Goal: Check status: Check status

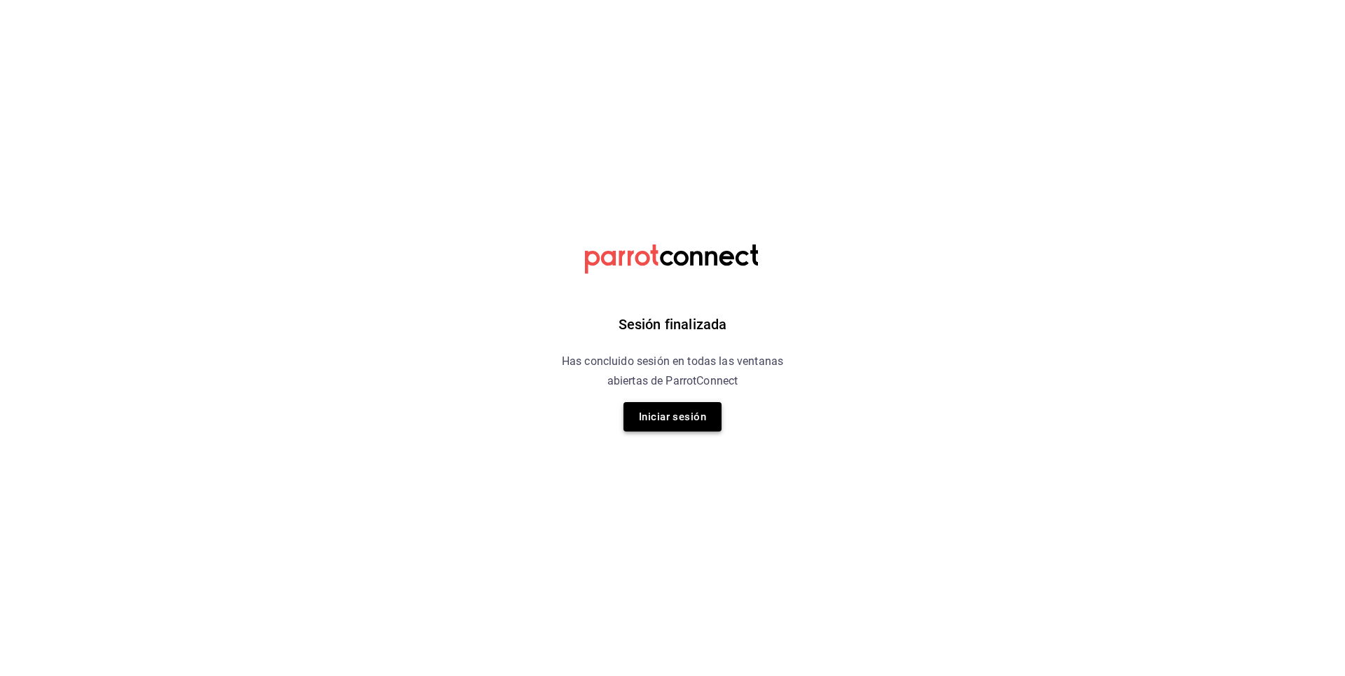
click at [686, 410] on button "Iniciar sesión" at bounding box center [672, 416] width 98 height 29
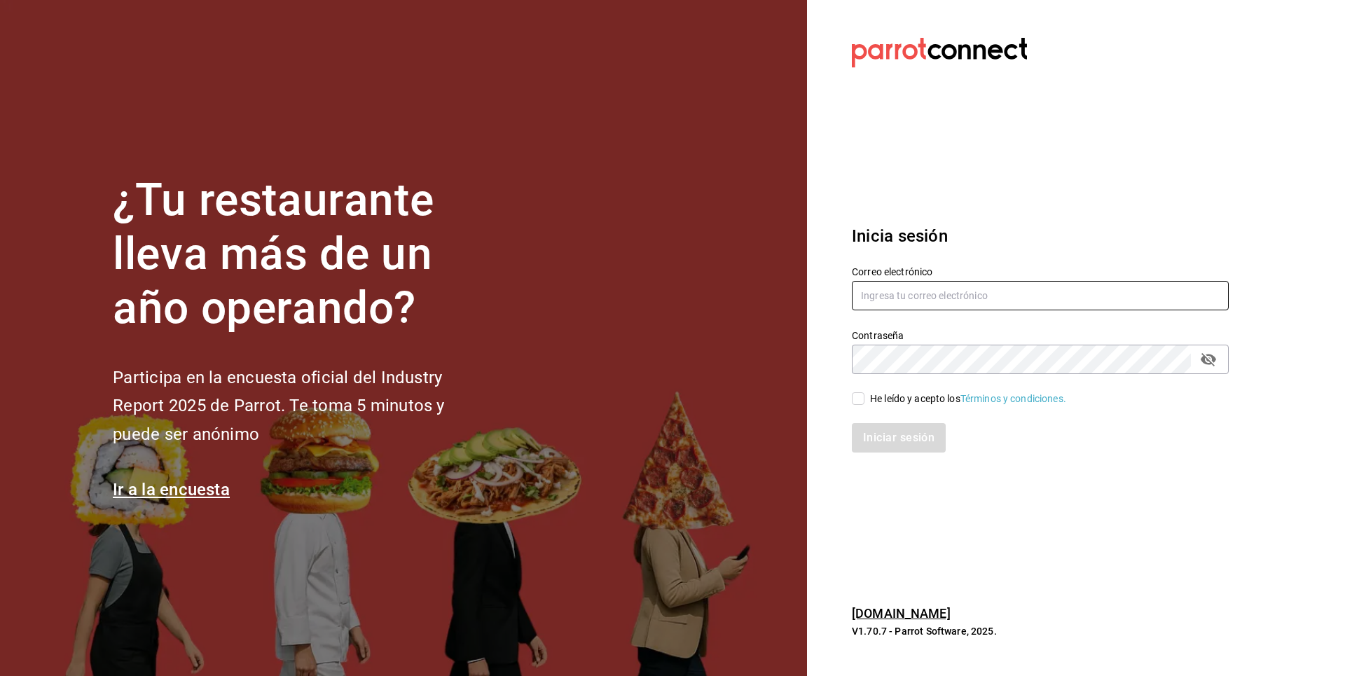
type input "[PERSON_NAME][EMAIL_ADDRESS][PERSON_NAME][DOMAIN_NAME]"
click at [853, 398] on input "He leído y acepto los Términos y condiciones." at bounding box center [858, 398] width 13 height 13
checkbox input "true"
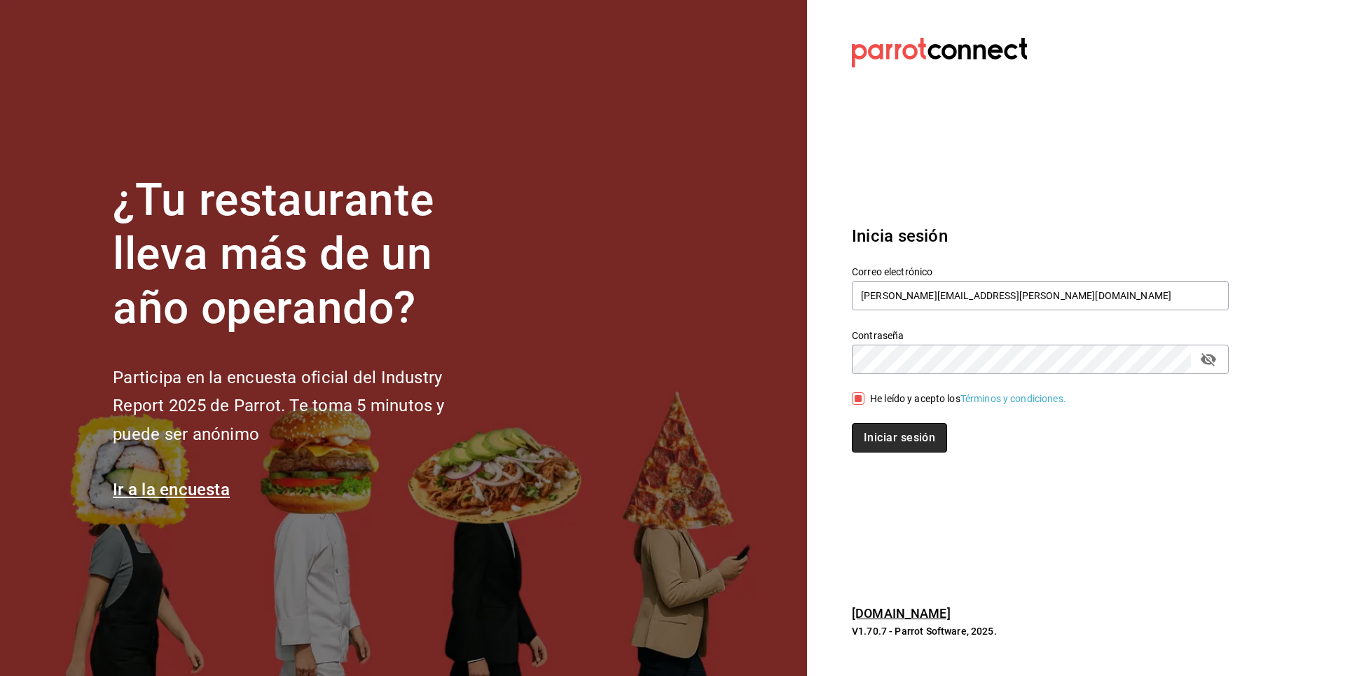
click at [878, 427] on button "Iniciar sesión" at bounding box center [899, 437] width 95 height 29
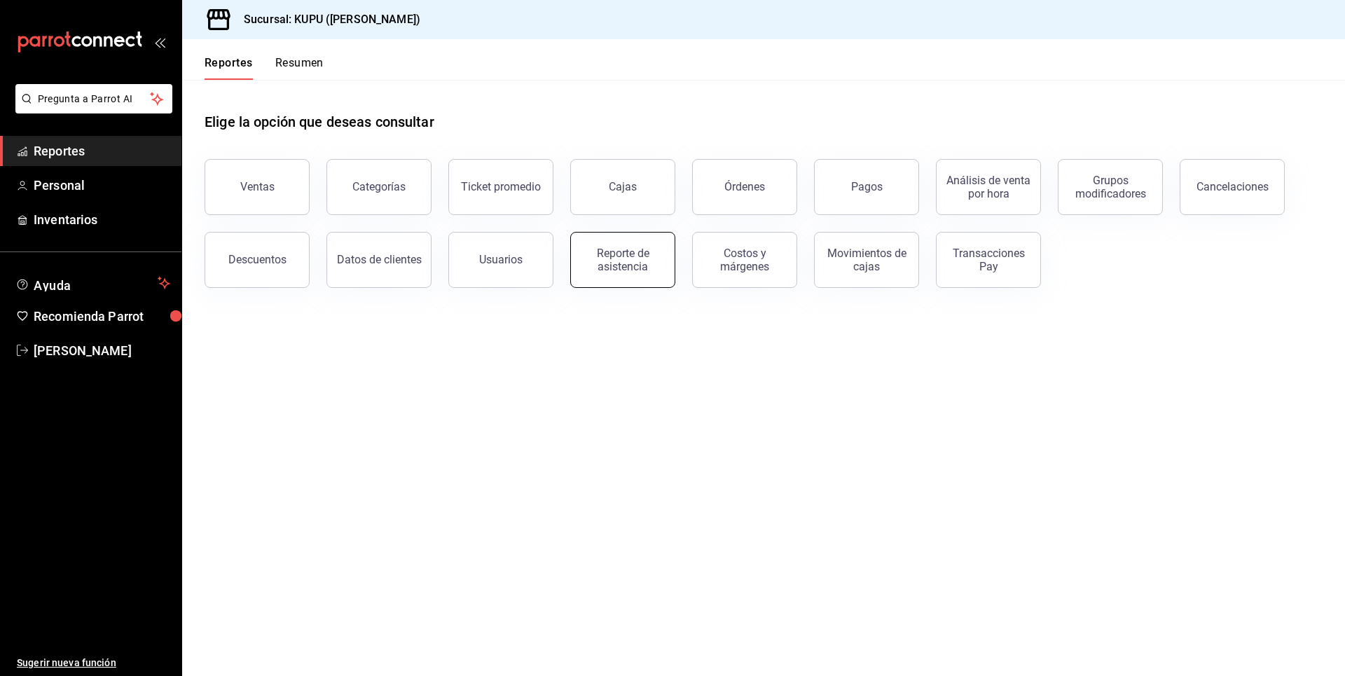
click at [639, 256] on div "Reporte de asistencia" at bounding box center [622, 260] width 87 height 27
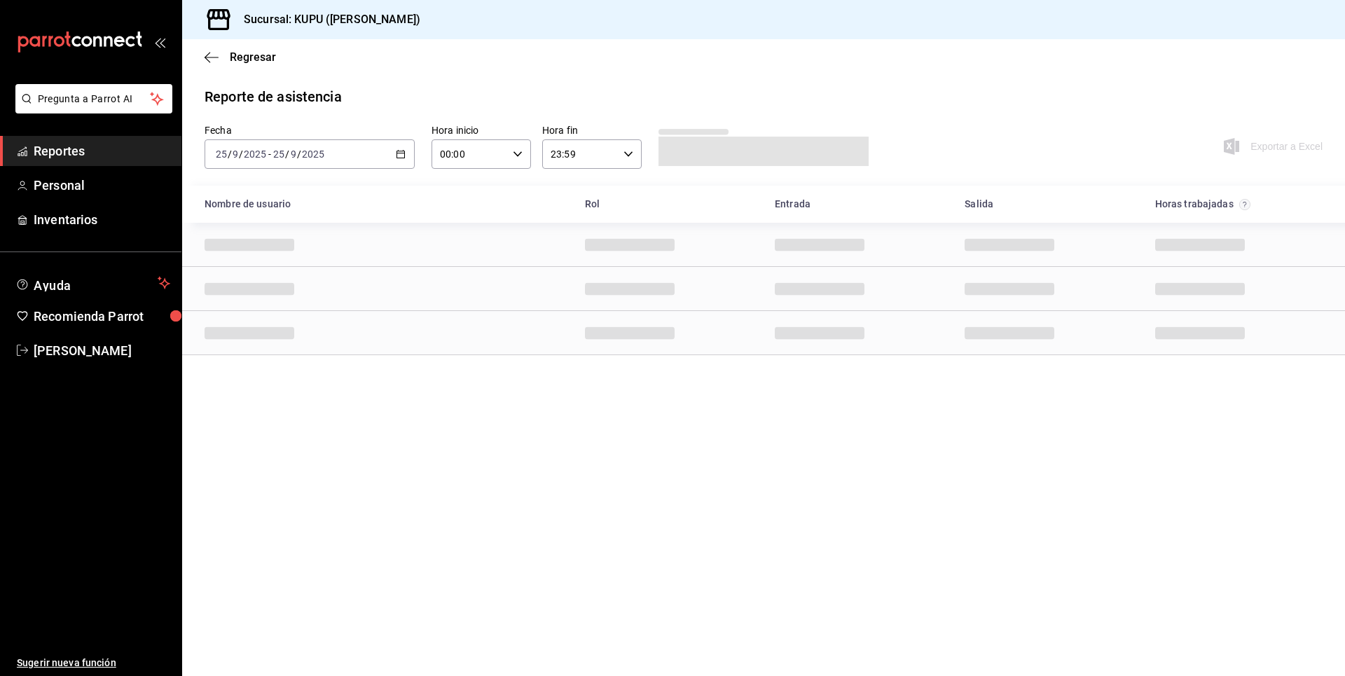
click at [403, 149] on icon "button" at bounding box center [401, 154] width 10 height 10
click at [261, 348] on span "Rango de fechas" at bounding box center [270, 354] width 109 height 15
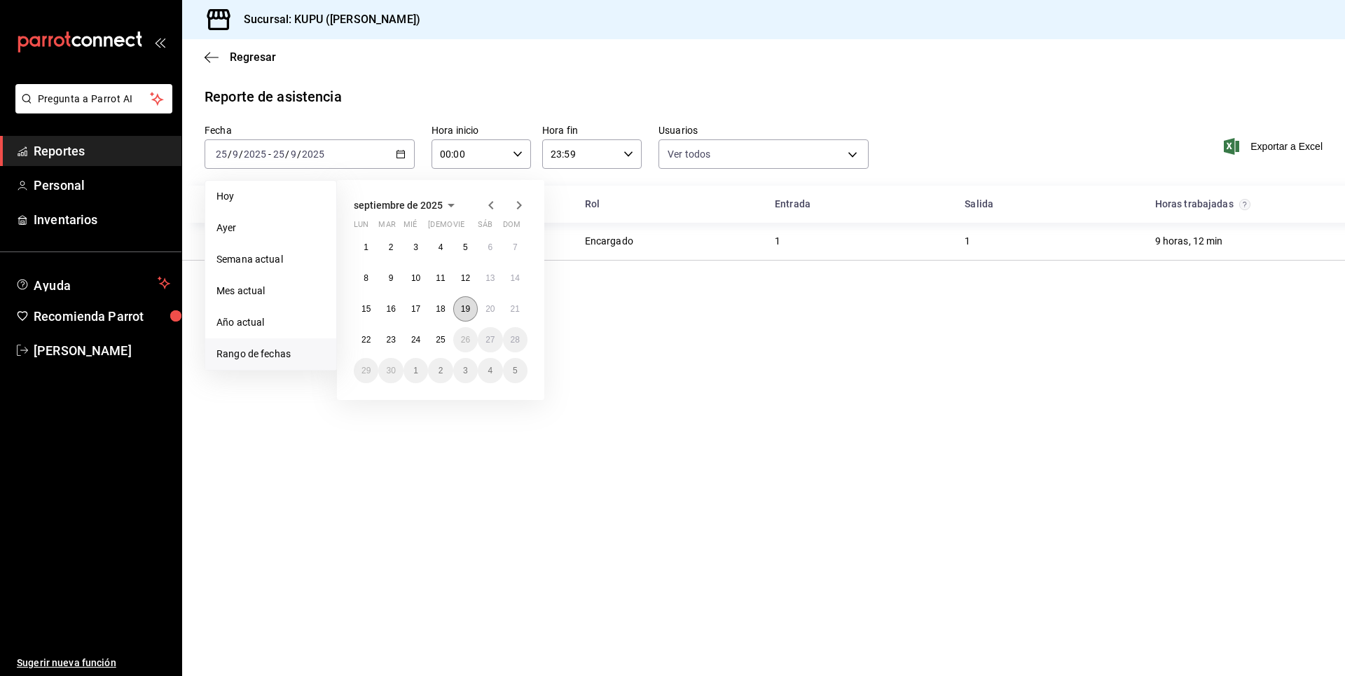
click at [464, 307] on abbr "19" at bounding box center [465, 309] width 9 height 10
click at [437, 338] on abbr "25" at bounding box center [440, 340] width 9 height 10
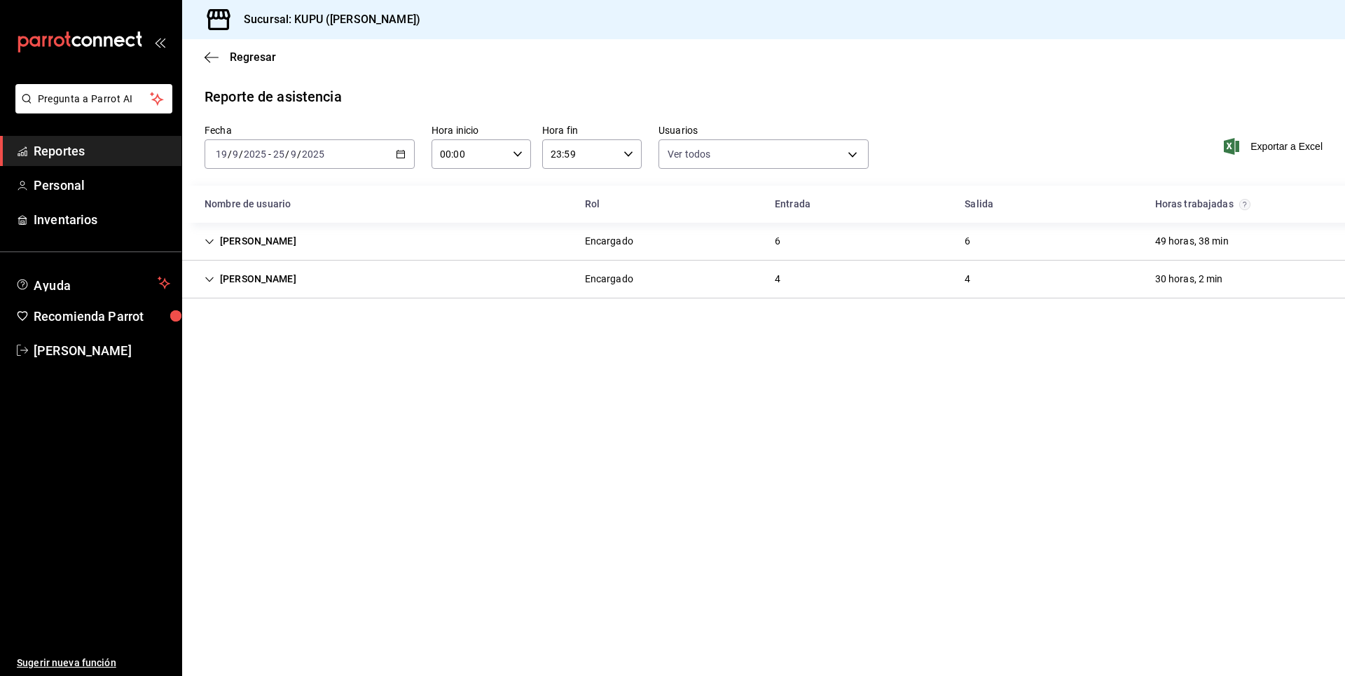
click at [207, 234] on div "Mariana Pantoja" at bounding box center [250, 241] width 114 height 26
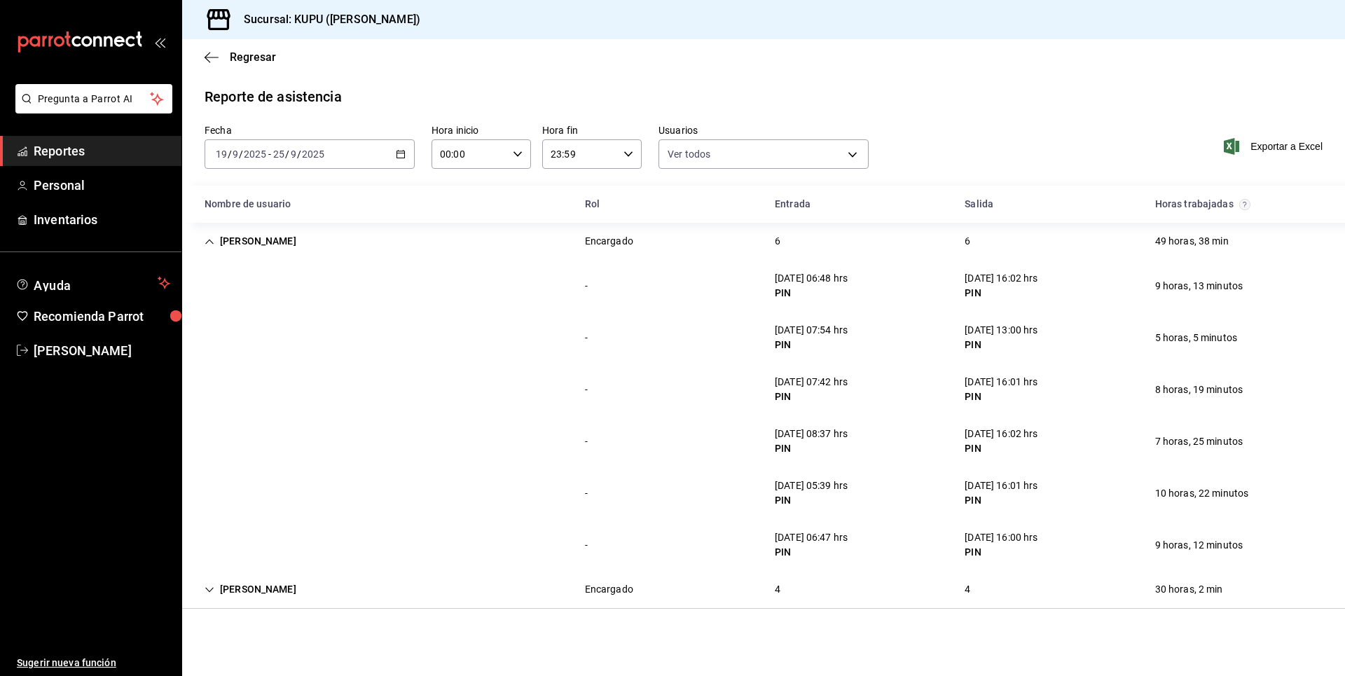
click at [210, 242] on icon "Cell" at bounding box center [210, 242] width 10 height 10
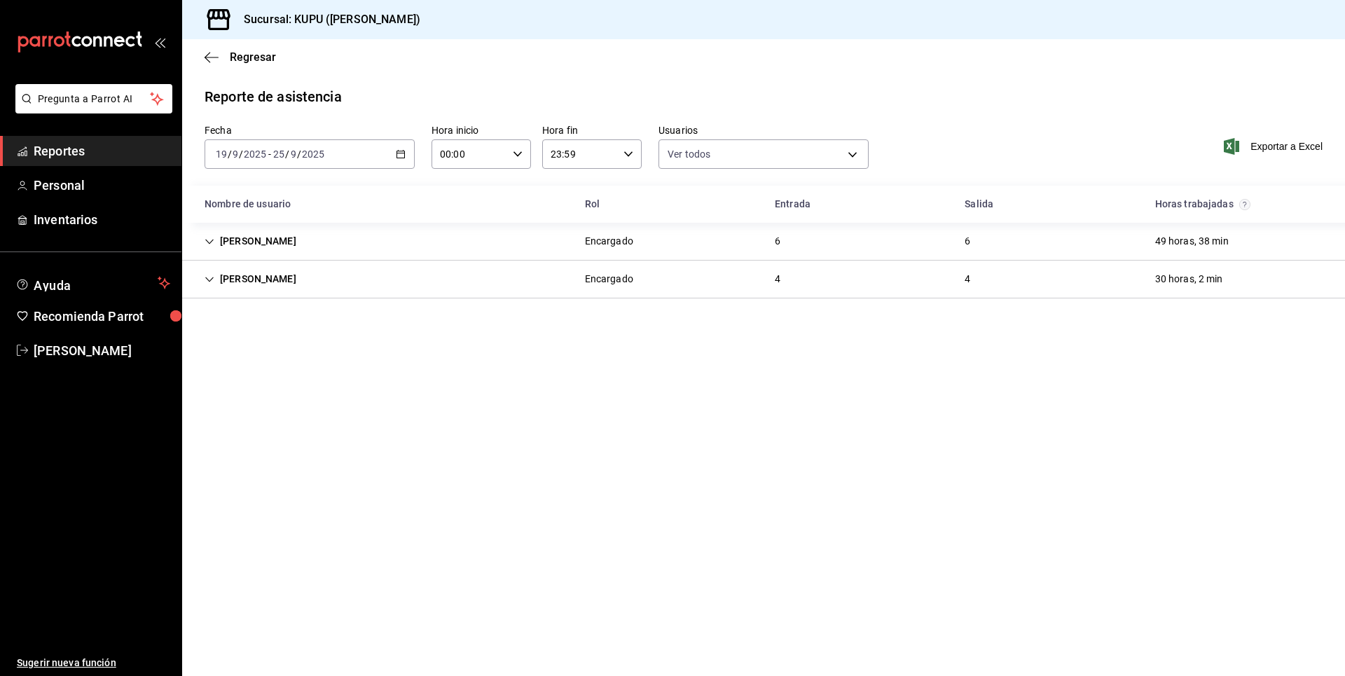
click at [207, 278] on icon "Cell" at bounding box center [210, 280] width 10 height 10
